Goal: Task Accomplishment & Management: Use online tool/utility

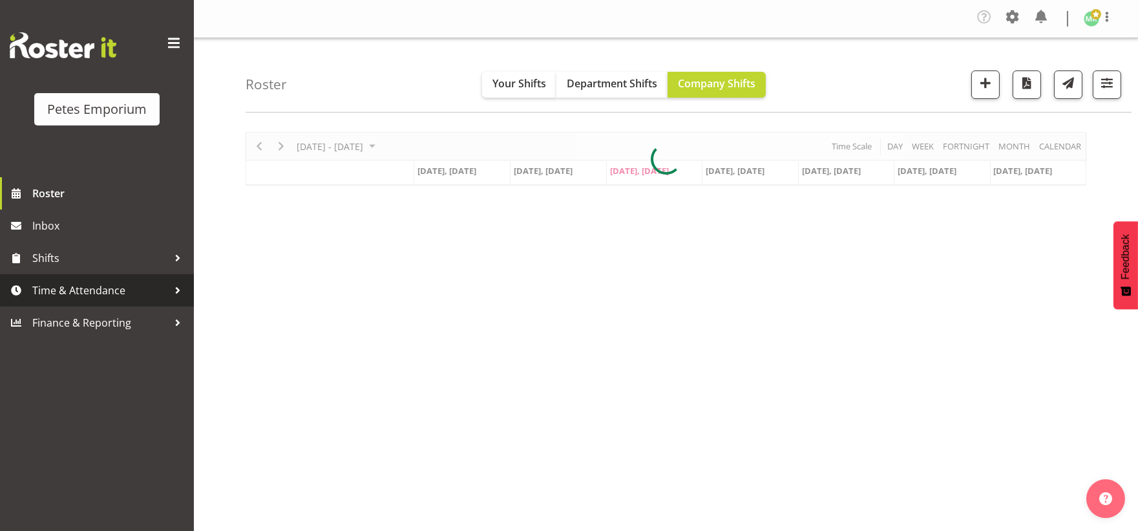
click at [100, 291] on span "Time & Attendance" at bounding box center [100, 290] width 136 height 19
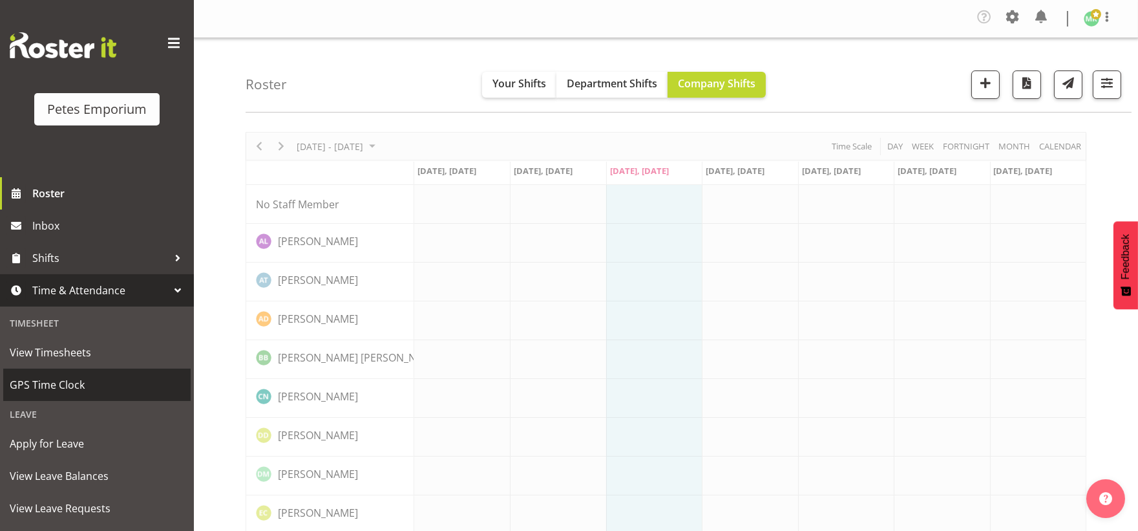
click at [79, 386] on span "GPS Time Clock" at bounding box center [97, 384] width 175 height 19
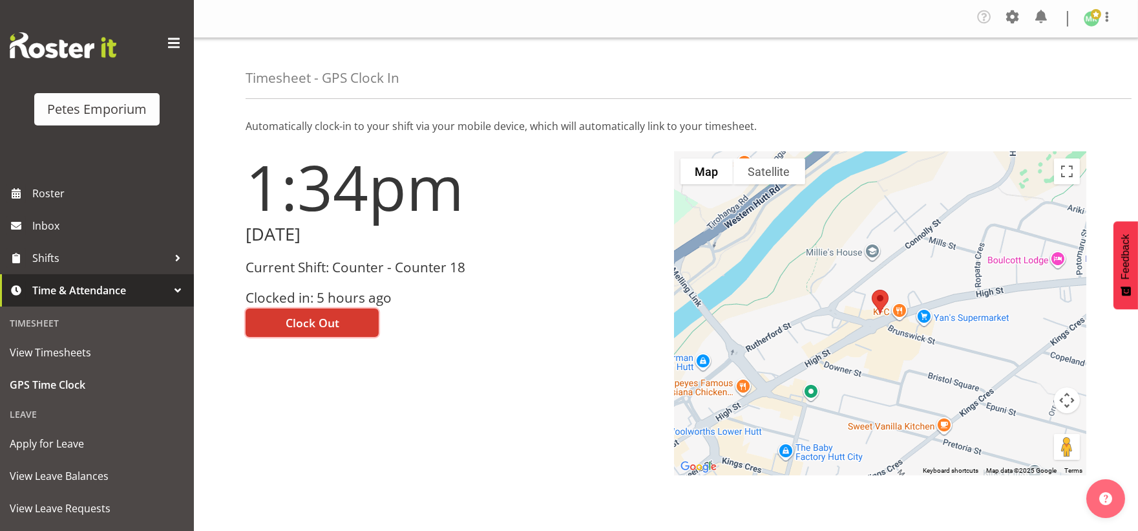
drag, startPoint x: 320, startPoint y: 320, endPoint x: 328, endPoint y: 320, distance: 7.8
click at [320, 321] on span "Clock Out" at bounding box center [313, 322] width 54 height 17
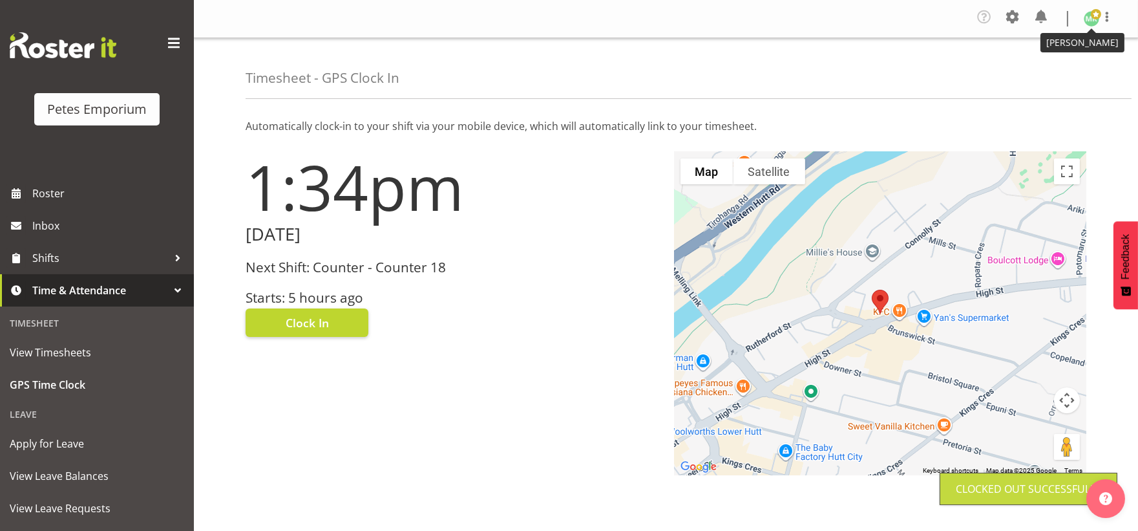
click at [1091, 16] on span at bounding box center [1096, 14] width 10 height 10
click at [1038, 69] on link "Log Out" at bounding box center [1053, 70] width 124 height 23
